Goal: Task Accomplishment & Management: Use online tool/utility

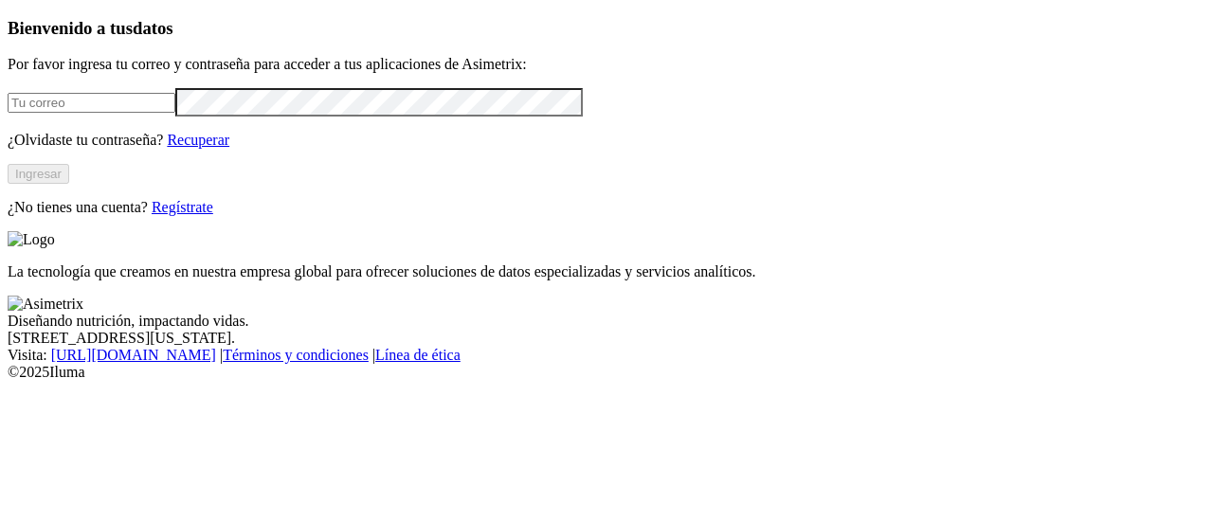
type input "[PERSON_NAME][EMAIL_ADDRESS][PERSON_NAME][DOMAIN_NAME]"
click at [69, 184] on button "Ingresar" at bounding box center [39, 174] width 62 height 20
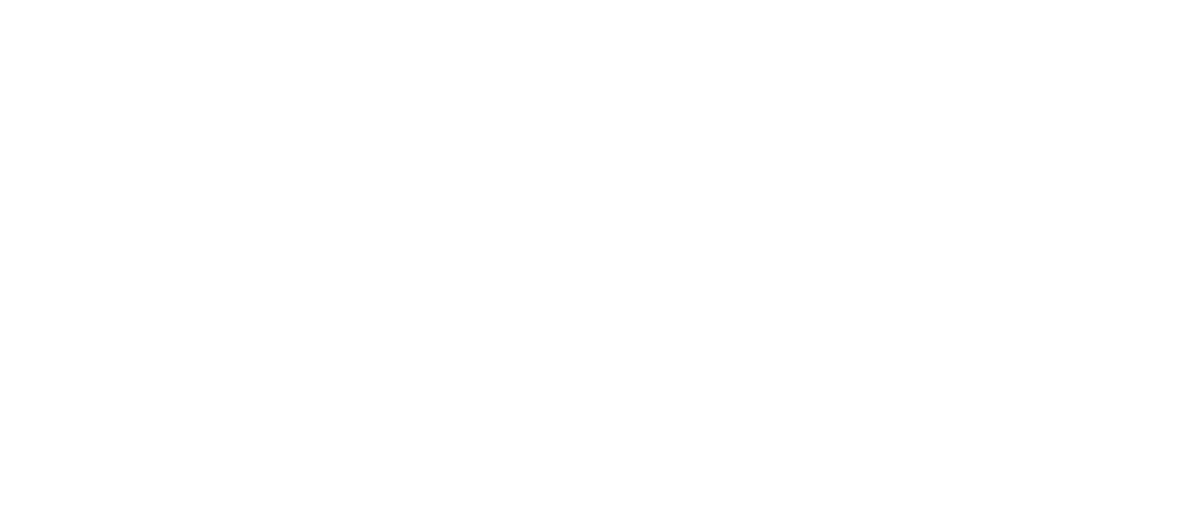
scroll to position [91, 0]
